Goal: Ask a question

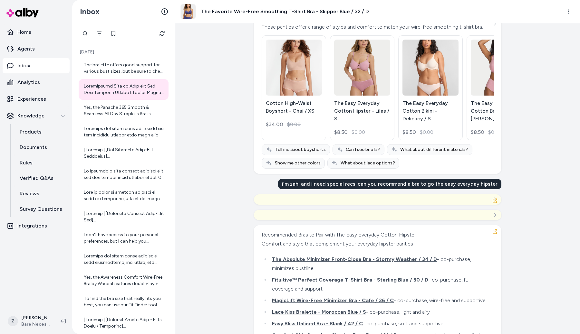
scroll to position [6200, 0]
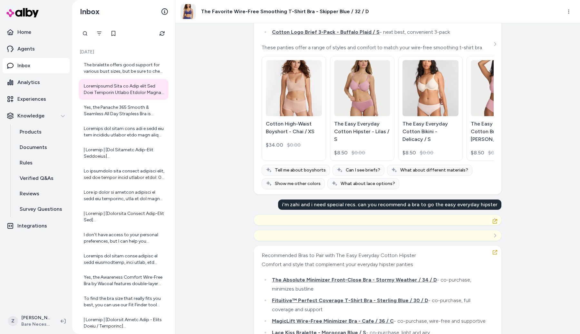
click at [364, 210] on div "i'm zahi and i need special recs. can you recommend a bra to go the easy everyd…" at bounding box center [389, 205] width 223 height 10
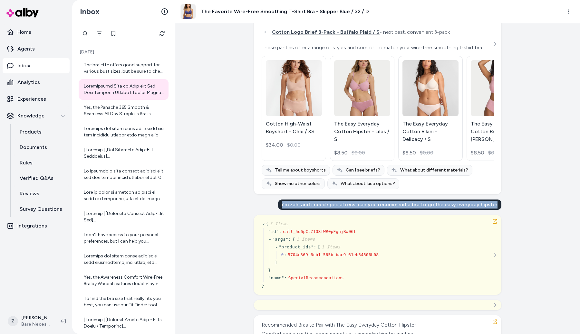
click at [364, 210] on div "i'm zahi and i need special recs. can you recommend a bra to go the easy everyd…" at bounding box center [389, 205] width 223 height 10
copy div "i'm zahi and i need special recs. can you recommend a bra to go the easy everyd…"
click at [165, 33] on button "Refresh" at bounding box center [162, 33] width 13 height 13
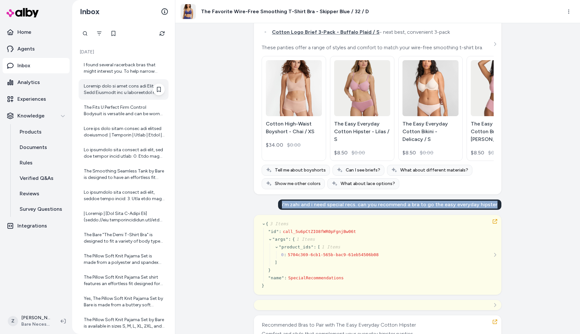
click at [139, 95] on div at bounding box center [124, 89] width 81 height 13
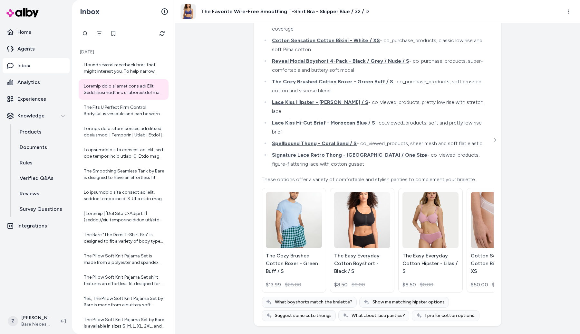
scroll to position [19702, 0]
click at [161, 33] on icon "Refresh" at bounding box center [161, 33] width 5 height 5
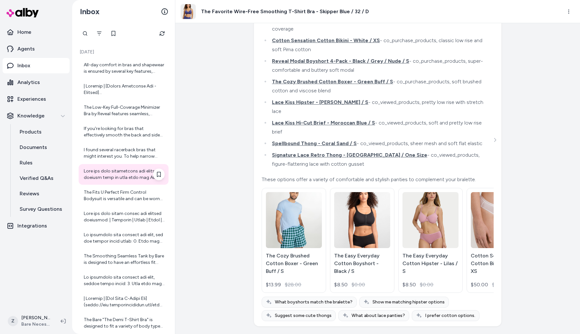
click at [132, 177] on div at bounding box center [124, 174] width 81 height 13
click at [210, 177] on div "Created from Chat at Sep 22, 2025 · 10:37 AM i'm zahi and i want special recs. …" at bounding box center [377, 178] width 404 height 311
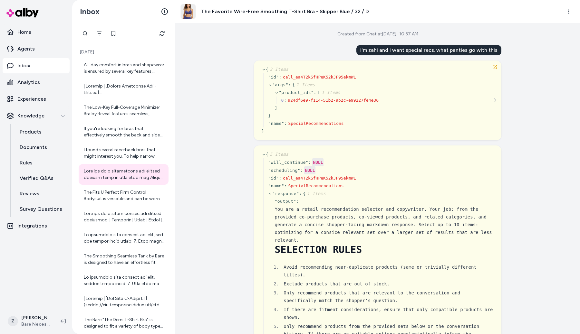
click at [236, 84] on div "Created from Chat at Sep 22, 2025 · 10:37 AM i'm zahi and i want special recs. …" at bounding box center [377, 178] width 404 height 311
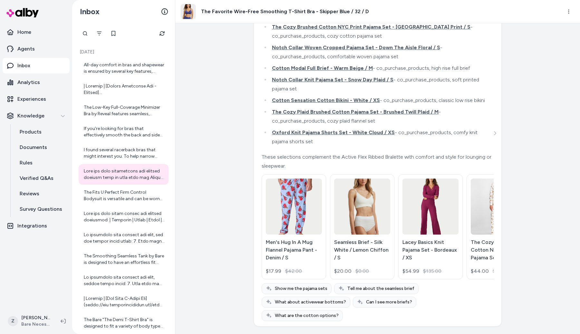
scroll to position [26849, 0]
click at [556, 160] on div "Created from Chat at Sep 22, 2025 · 10:37 AM i'm zahi and i want special recs. …" at bounding box center [377, 178] width 404 height 311
click at [245, 169] on div "Created from Chat at Sep 22, 2025 · 10:37 AM i'm zahi and i want special recs. …" at bounding box center [377, 178] width 404 height 311
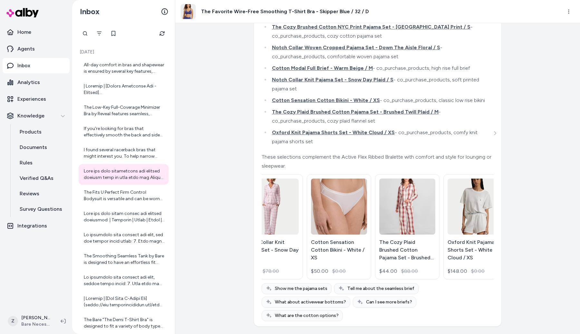
scroll to position [0, 447]
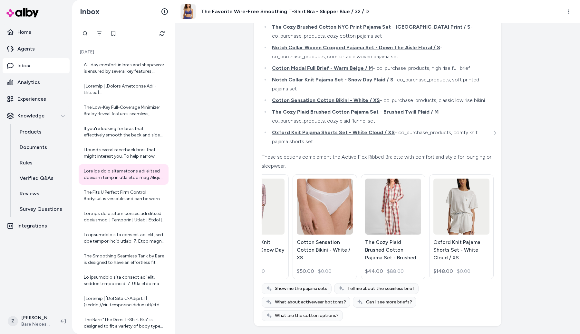
click at [534, 204] on div "Created from Chat at Sep 22, 2025 · 10:37 AM i'm zahi and i want special recs. …" at bounding box center [377, 178] width 404 height 311
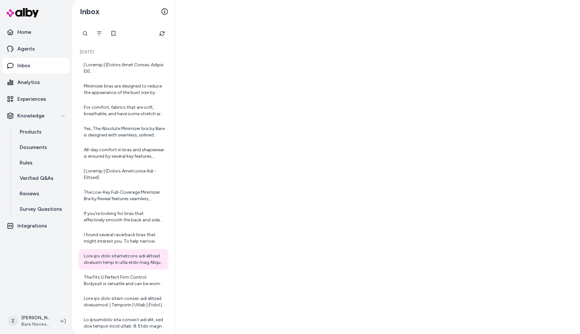
click at [117, 68] on div at bounding box center [124, 68] width 81 height 13
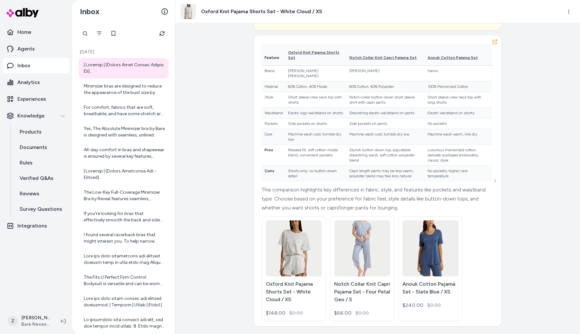
scroll to position [6931, 0]
click at [541, 242] on div "Created from Chat at Sep 22, 2025 · 10:48 AM i'm zahi and i need special recs. …" at bounding box center [377, 178] width 404 height 311
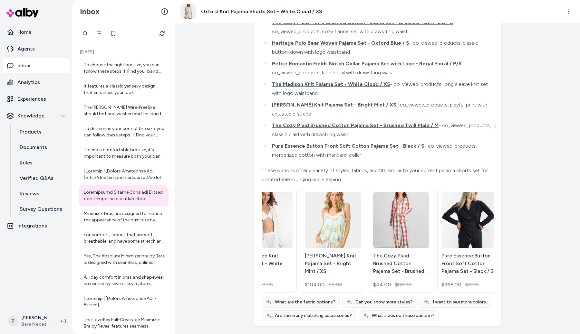
scroll to position [0, 447]
